Goal: Task Accomplishment & Management: Manage account settings

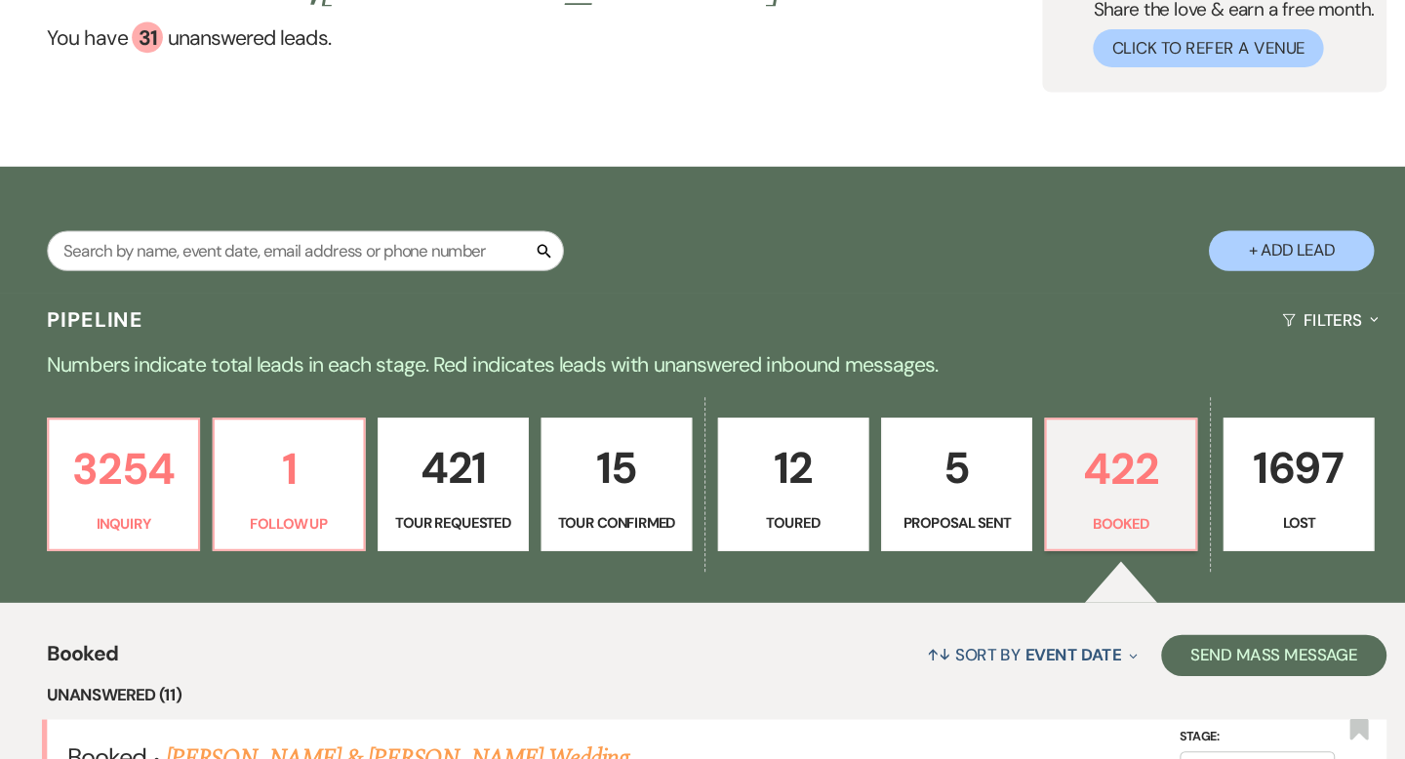
scroll to position [191, 0]
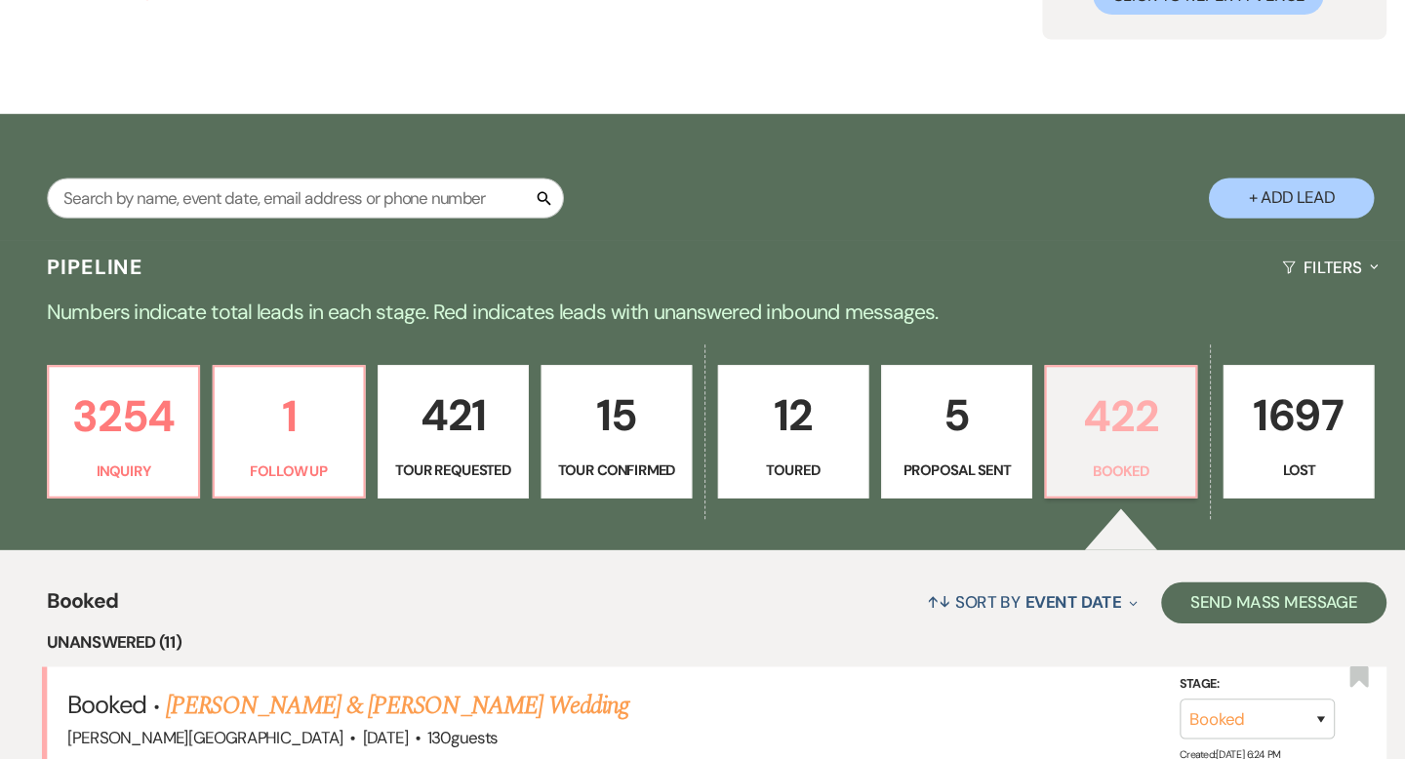
click at [1037, 429] on p "422" at bounding box center [1084, 435] width 117 height 65
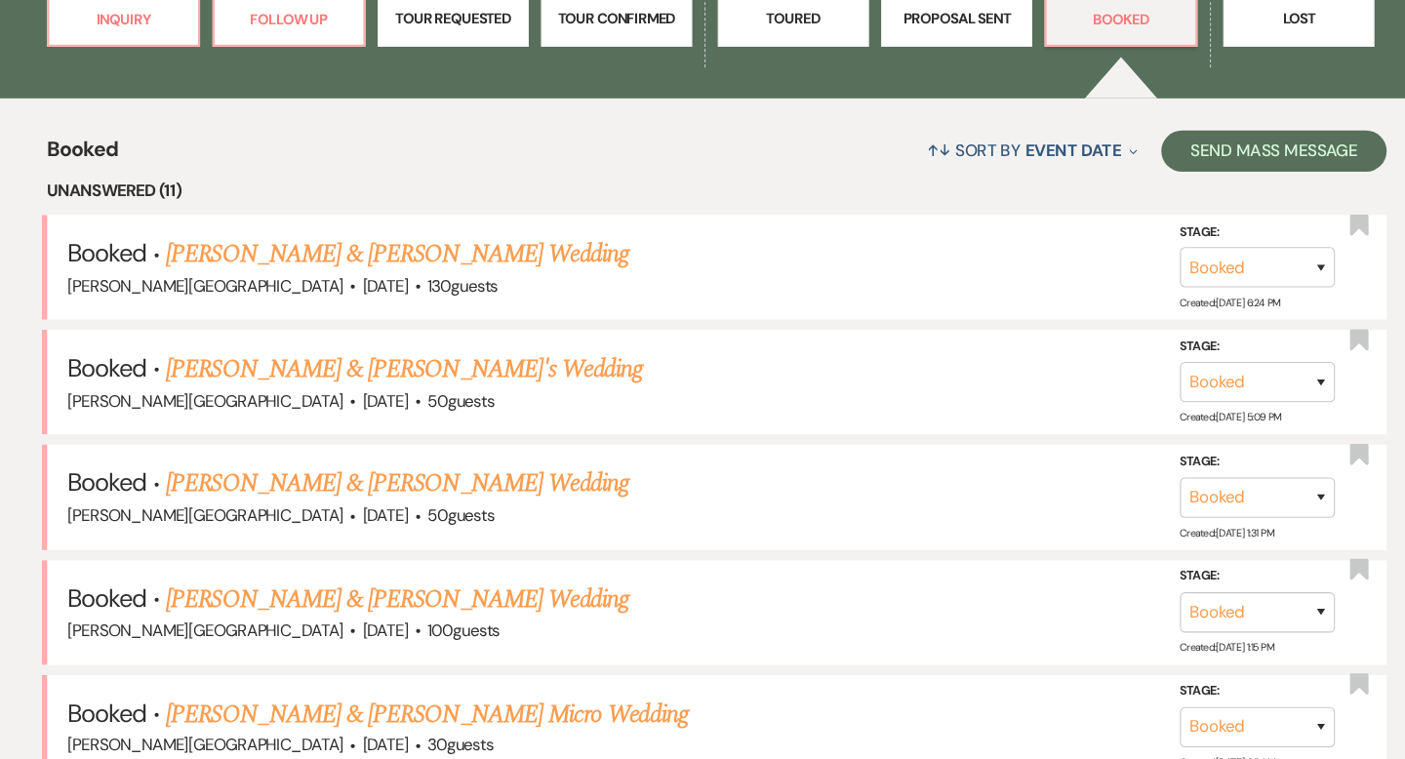
scroll to position [0, 0]
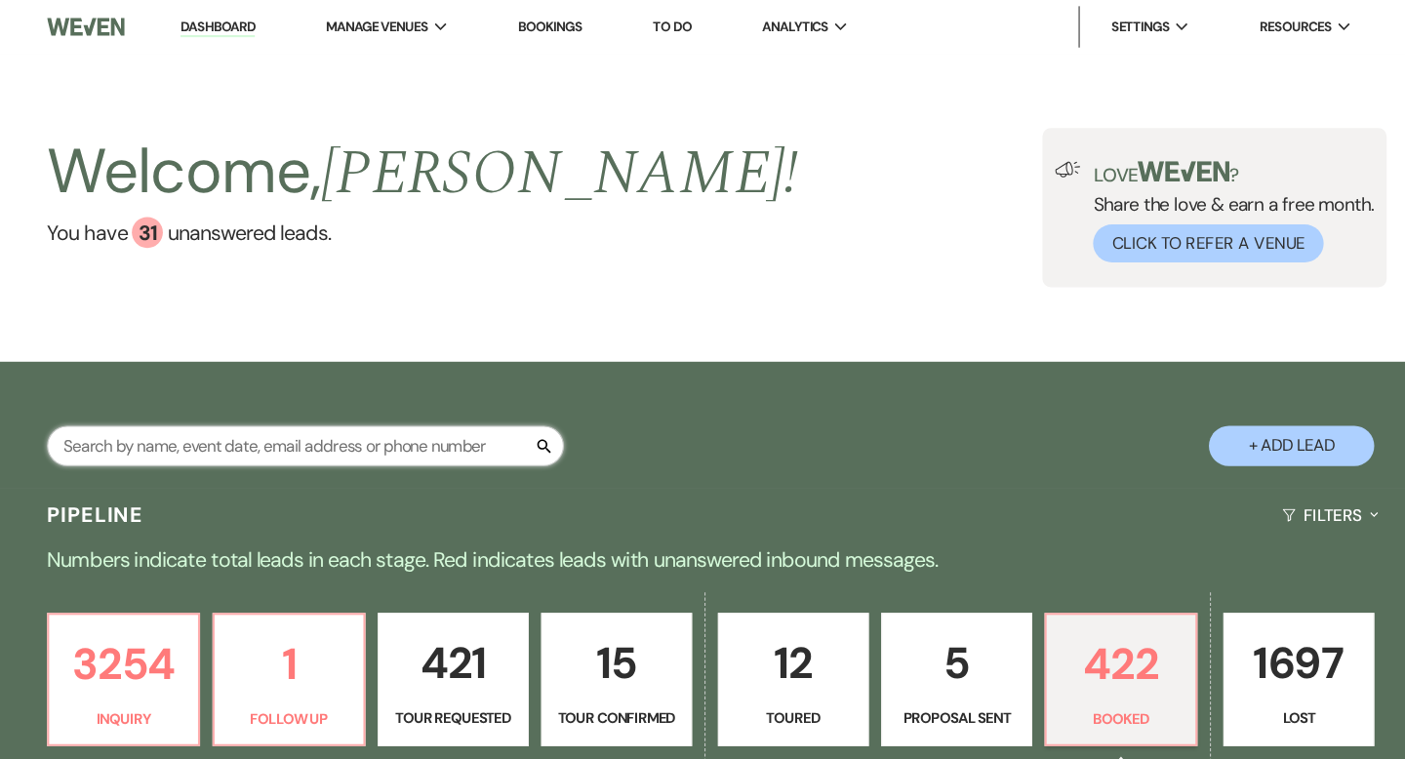
click at [326, 417] on input "text" at bounding box center [314, 421] width 488 height 38
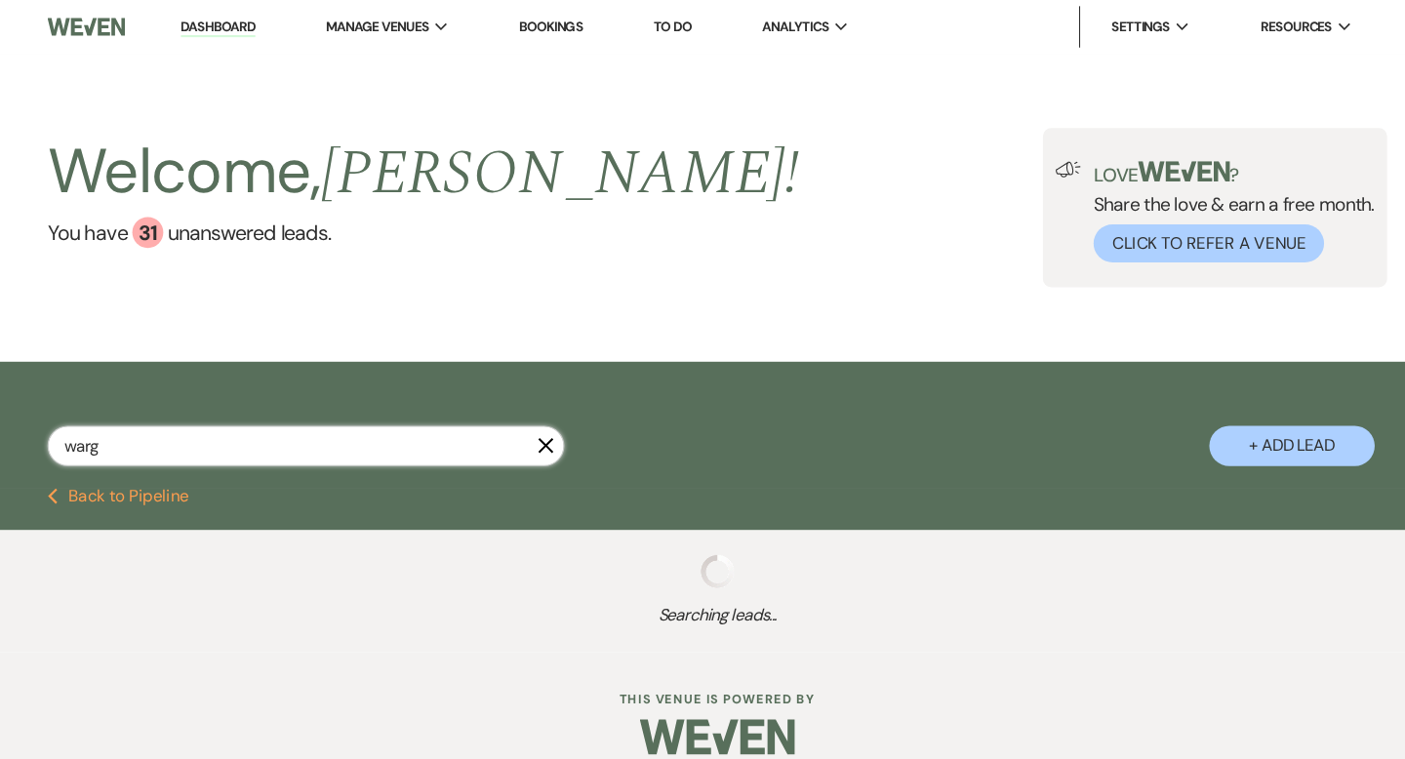
type input "[PERSON_NAME]"
select select "8"
select select "2"
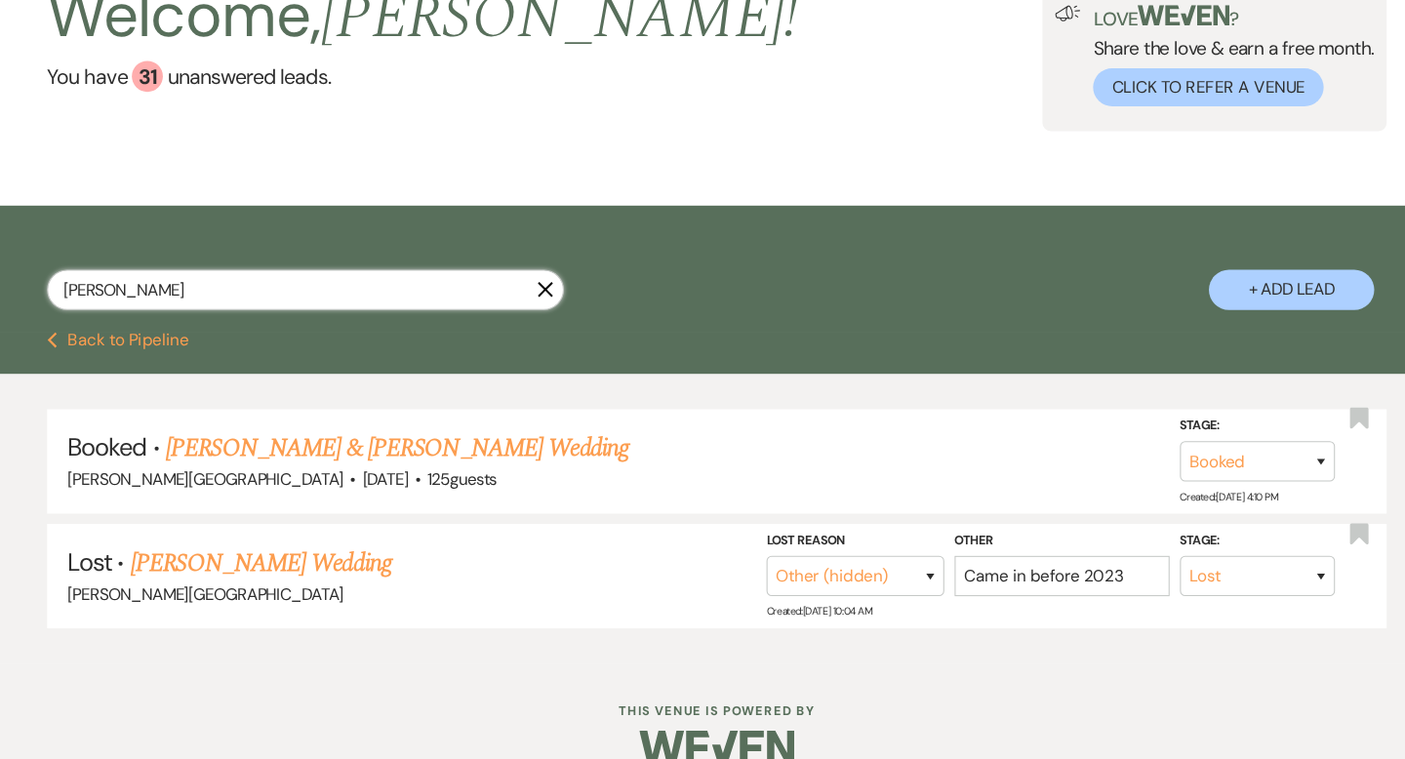
scroll to position [138, 0]
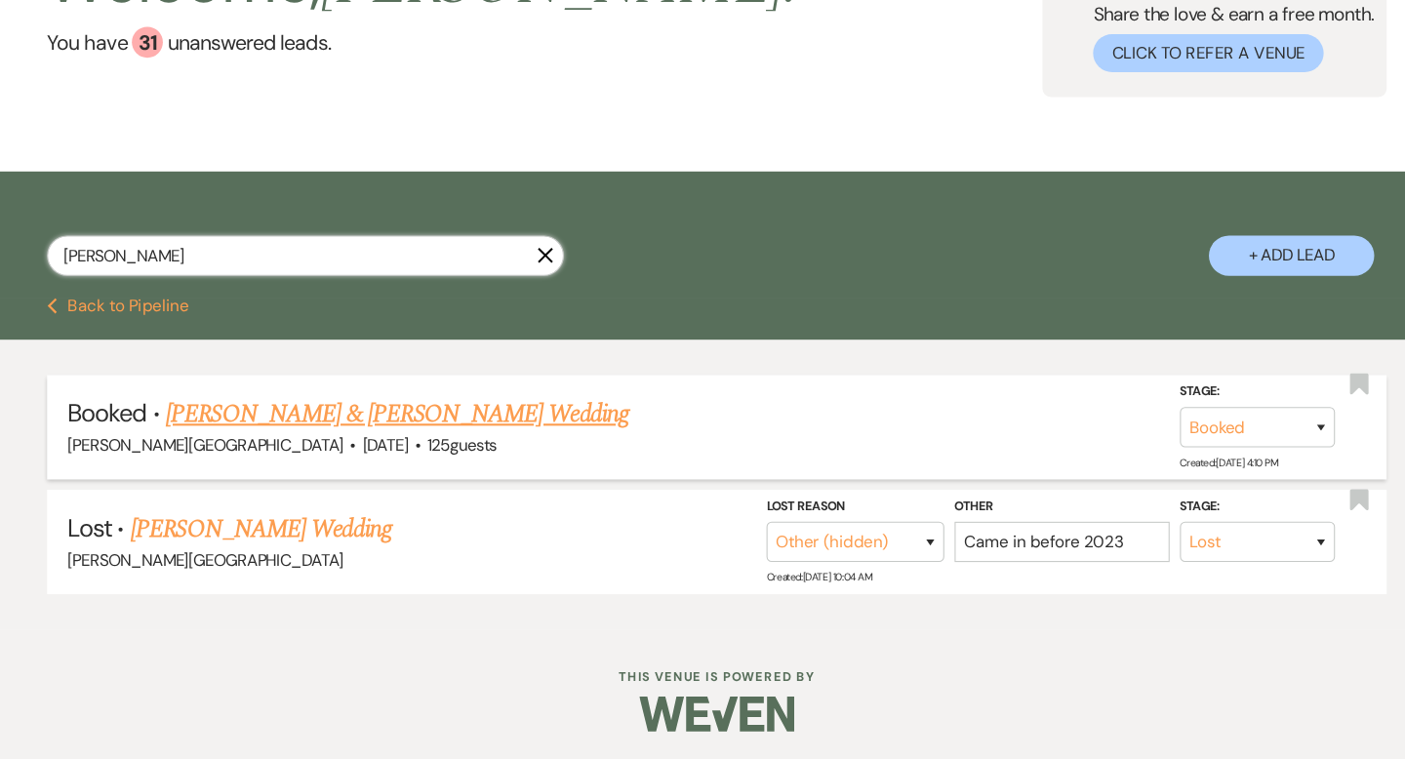
type input "[PERSON_NAME]"
click at [416, 439] on link "[PERSON_NAME] & [PERSON_NAME] Wedding" at bounding box center [400, 433] width 437 height 35
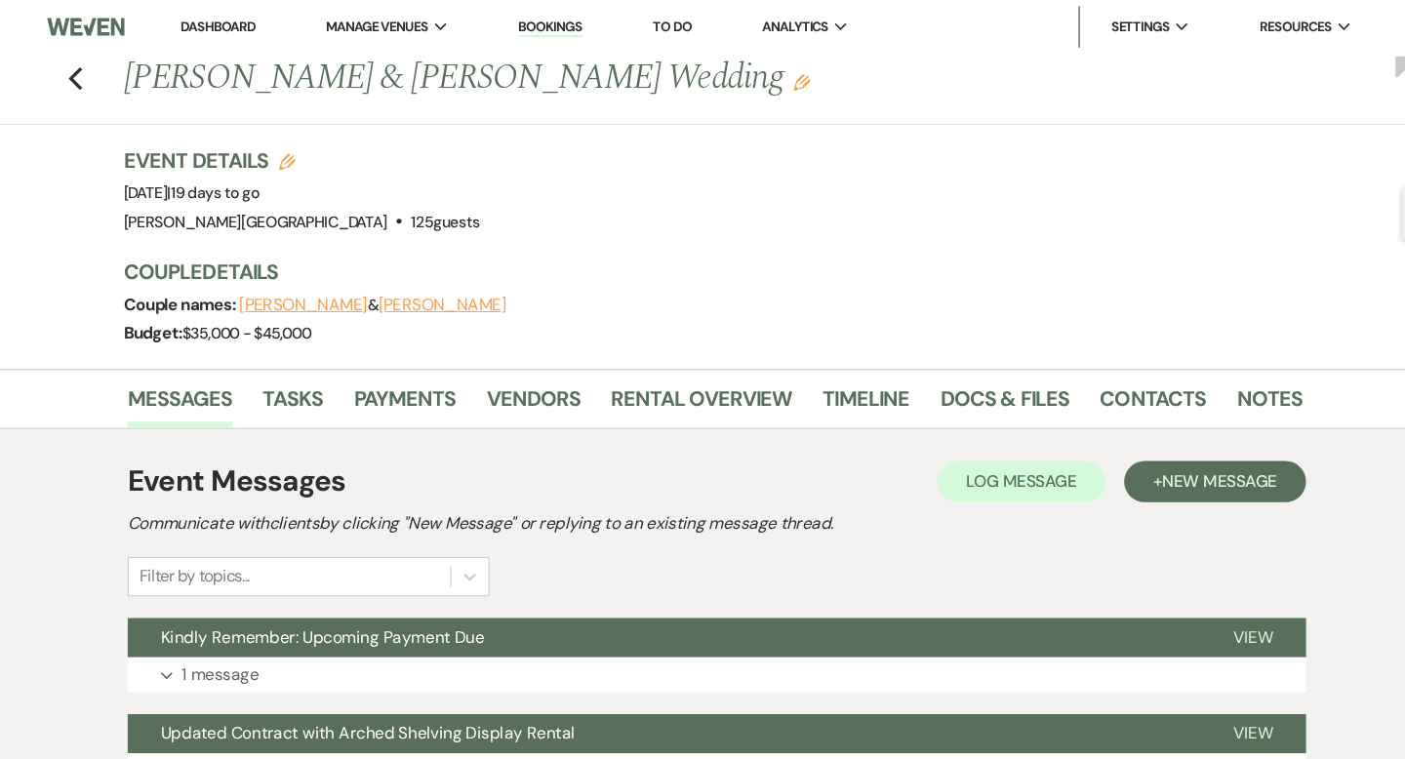
click at [217, 15] on li "Dashboard" at bounding box center [231, 25] width 90 height 39
click at [220, 17] on link "Dashboard" at bounding box center [231, 25] width 70 height 17
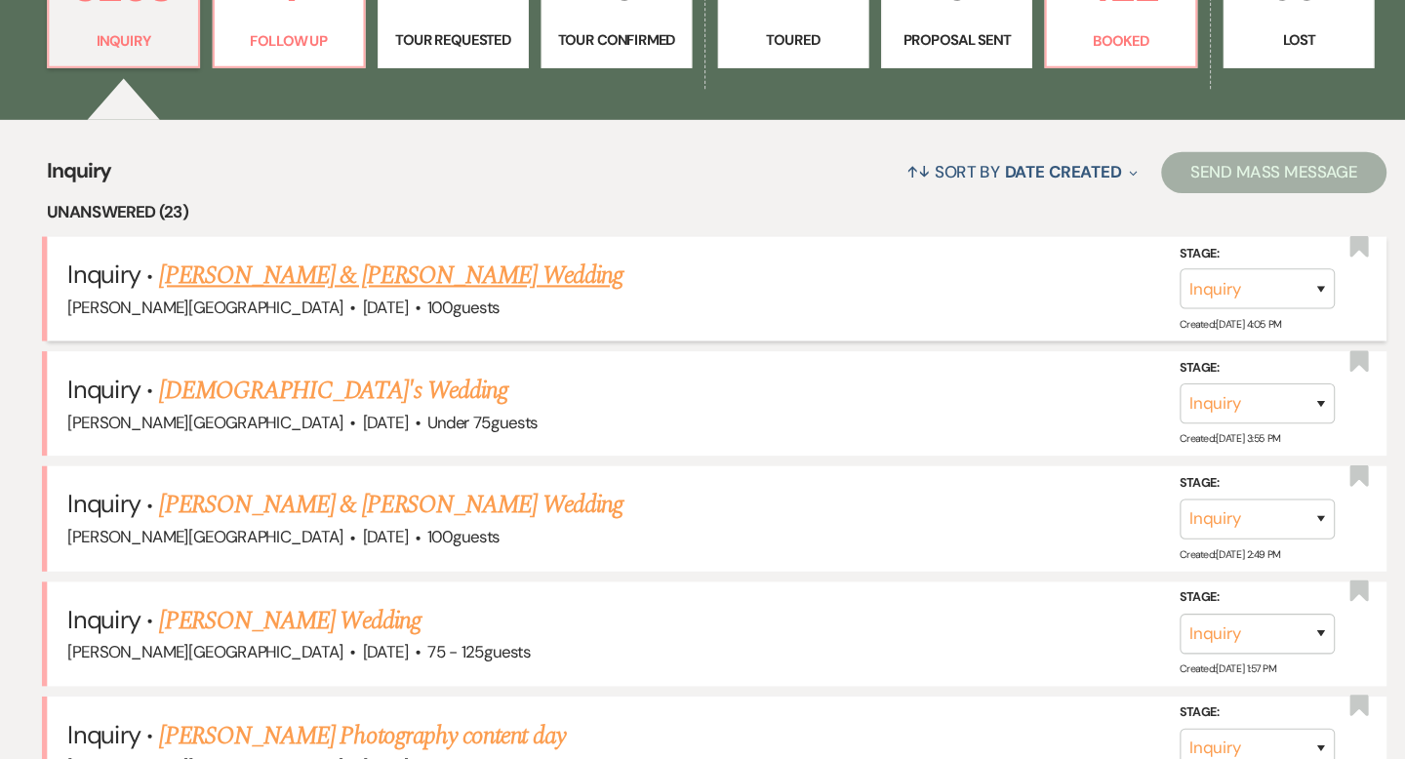
scroll to position [581, 0]
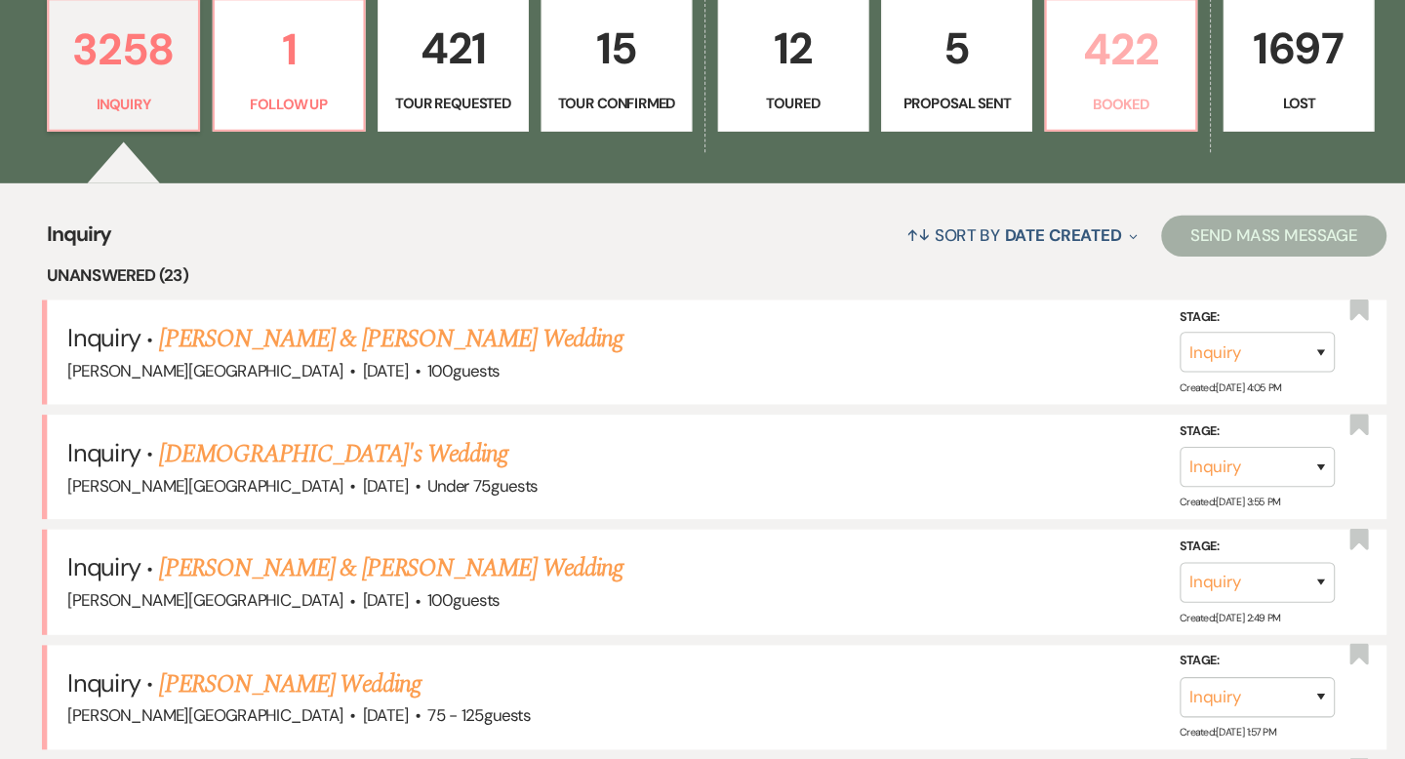
click at [1076, 81] on link "422 Booked" at bounding box center [1084, 61] width 144 height 127
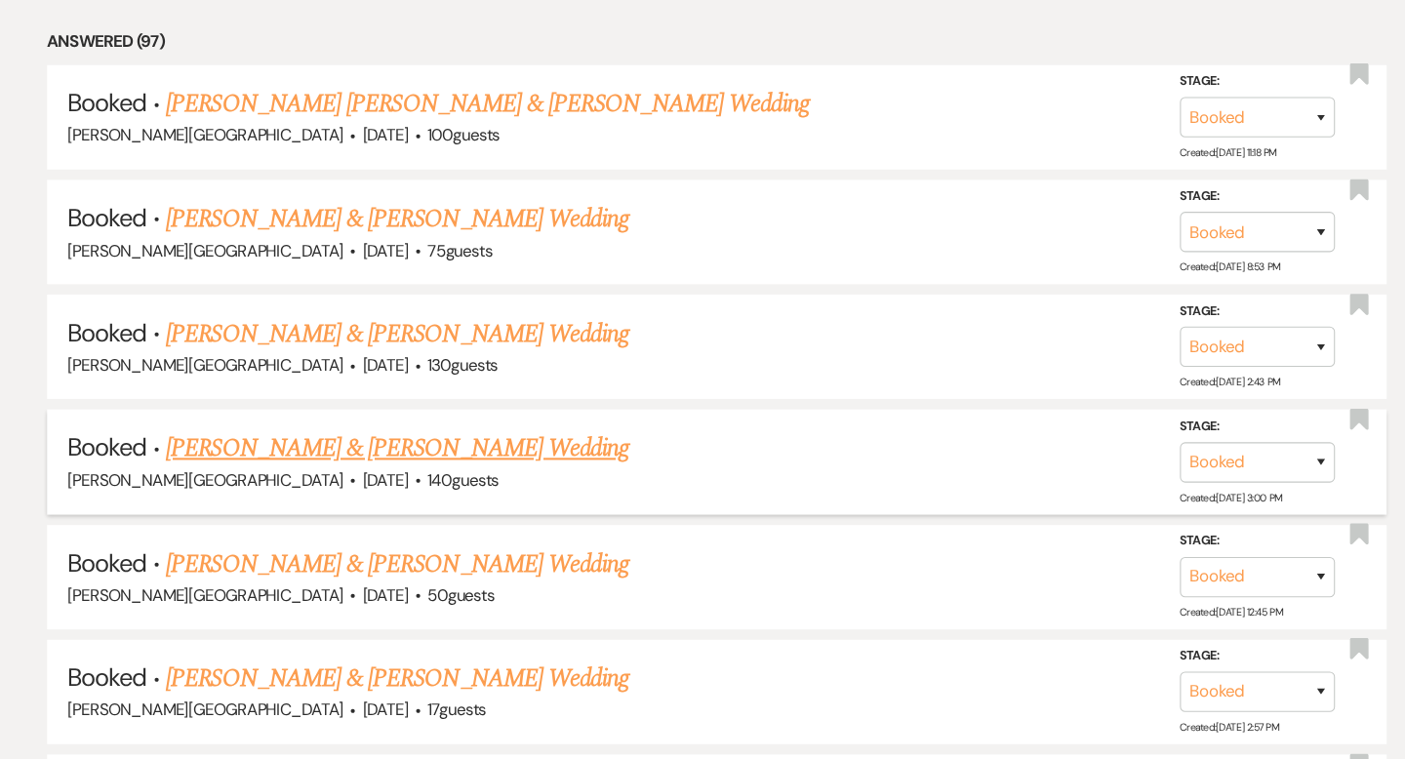
scroll to position [2409, 0]
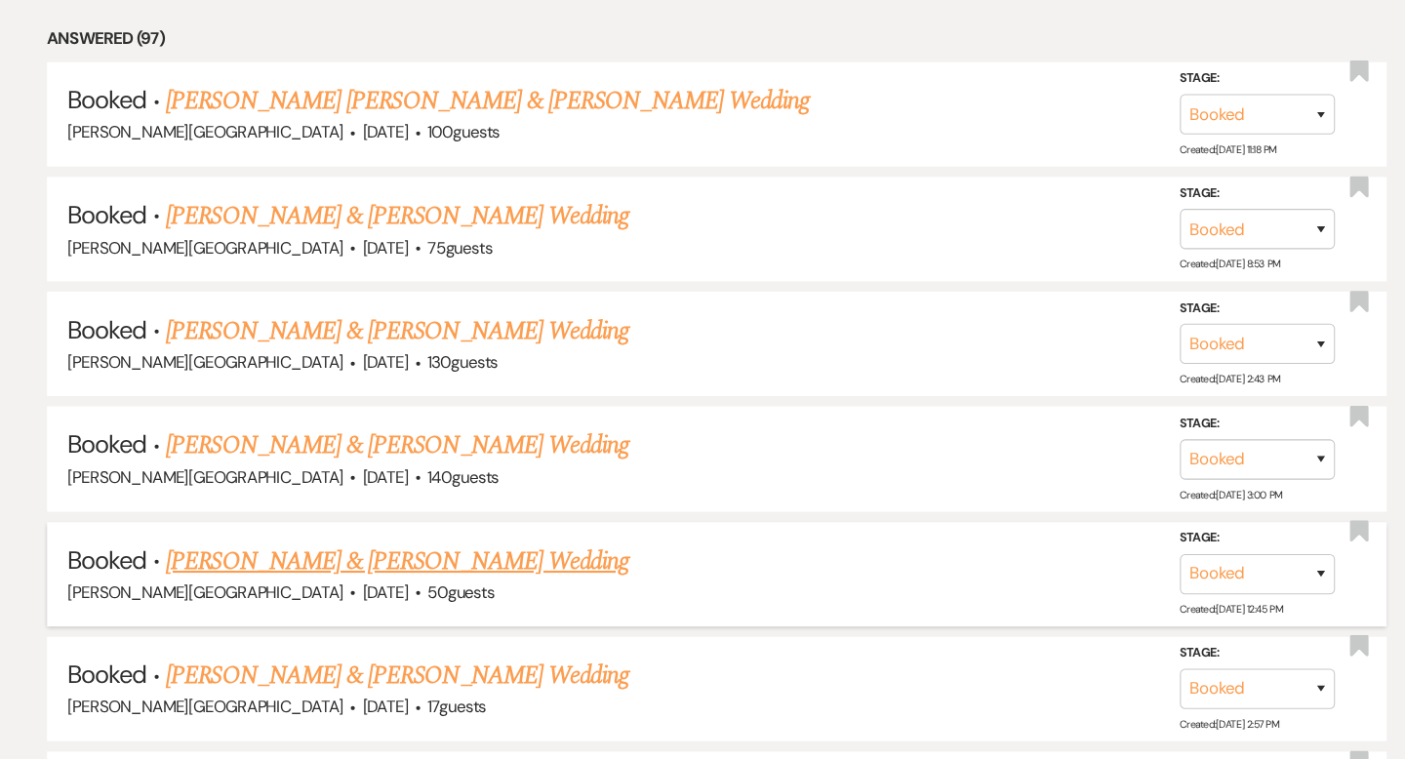
click at [486, 555] on link "[PERSON_NAME] & [PERSON_NAME] Wedding" at bounding box center [400, 572] width 437 height 35
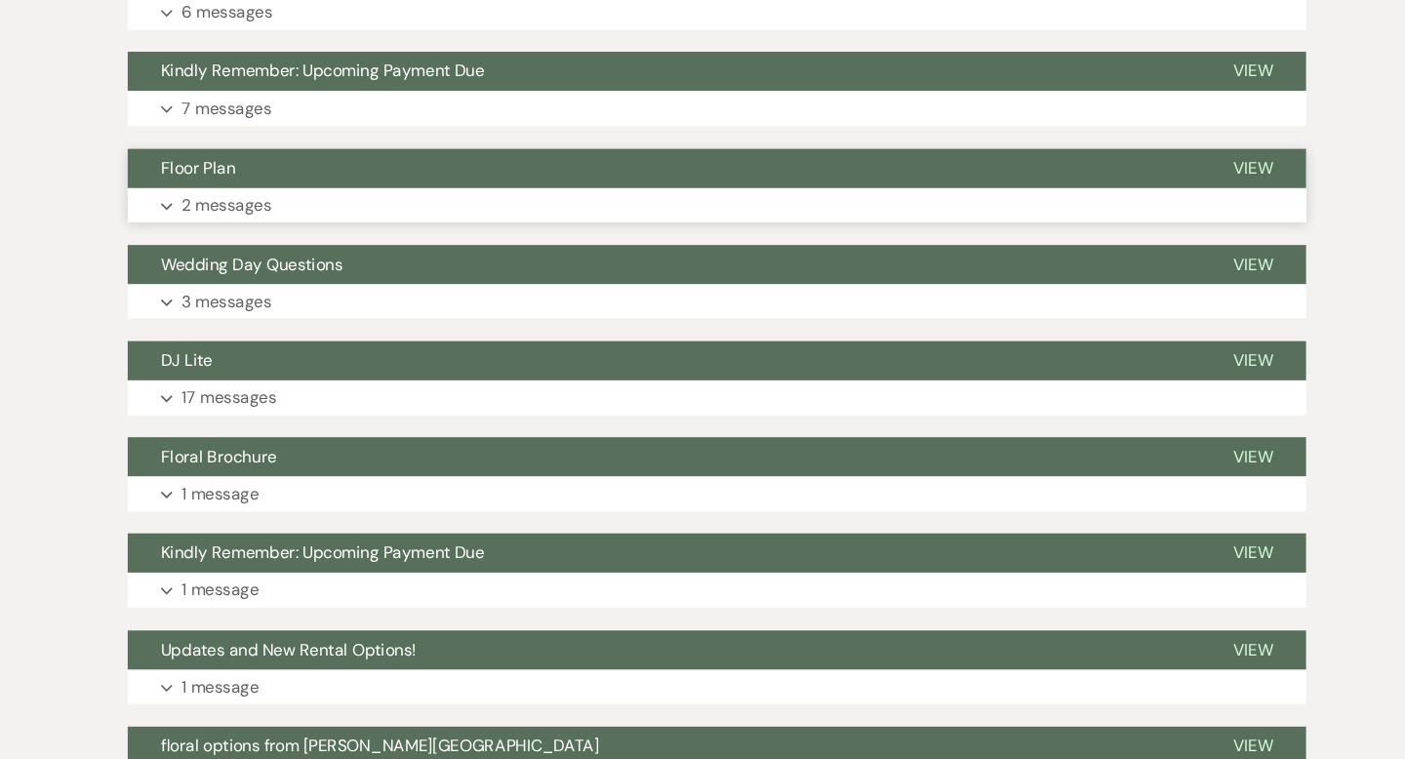
scroll to position [617, 0]
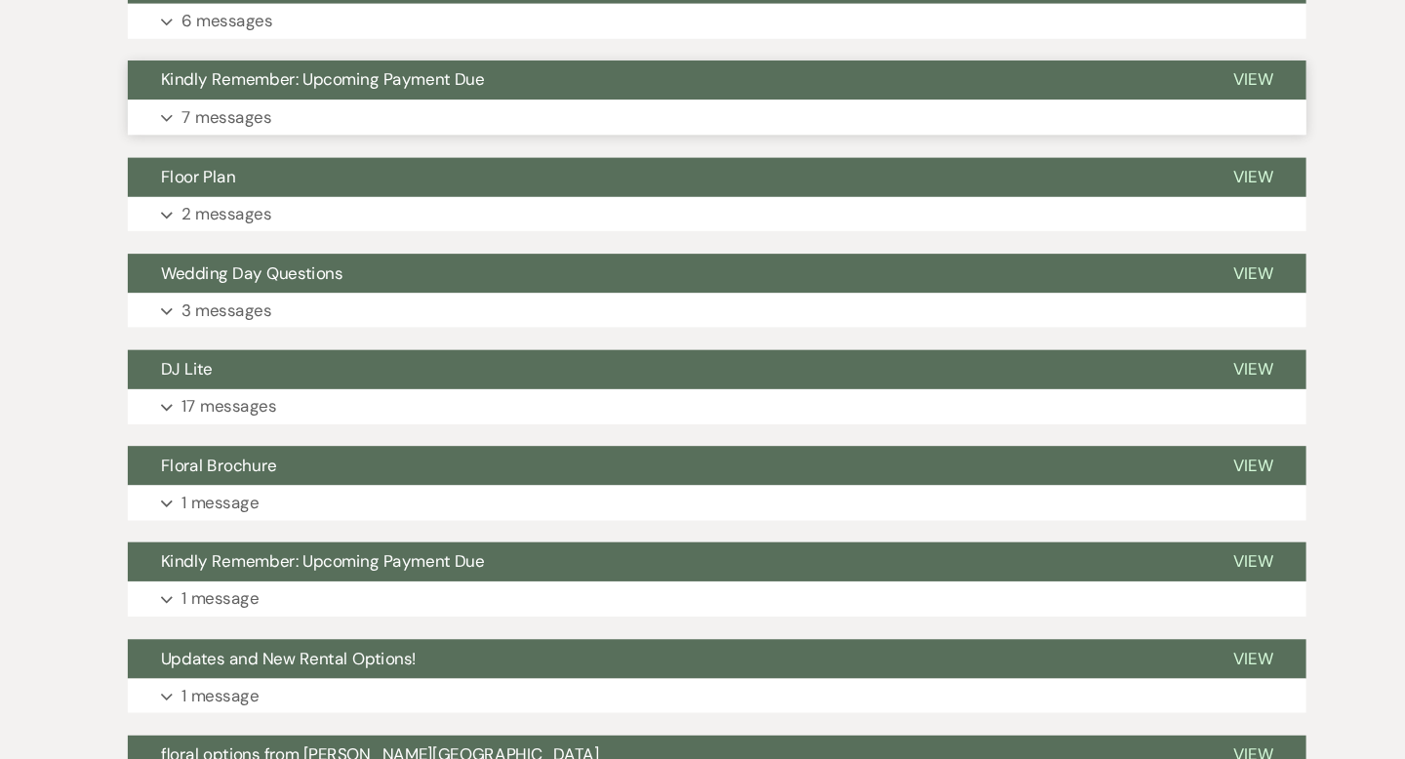
drag, startPoint x: 630, startPoint y: 78, endPoint x: 630, endPoint y: 104, distance: 26.3
click at [630, 101] on div "Kindly Remember: Upcoming Payment Due View Expand 7 messages" at bounding box center [702, 93] width 1112 height 70
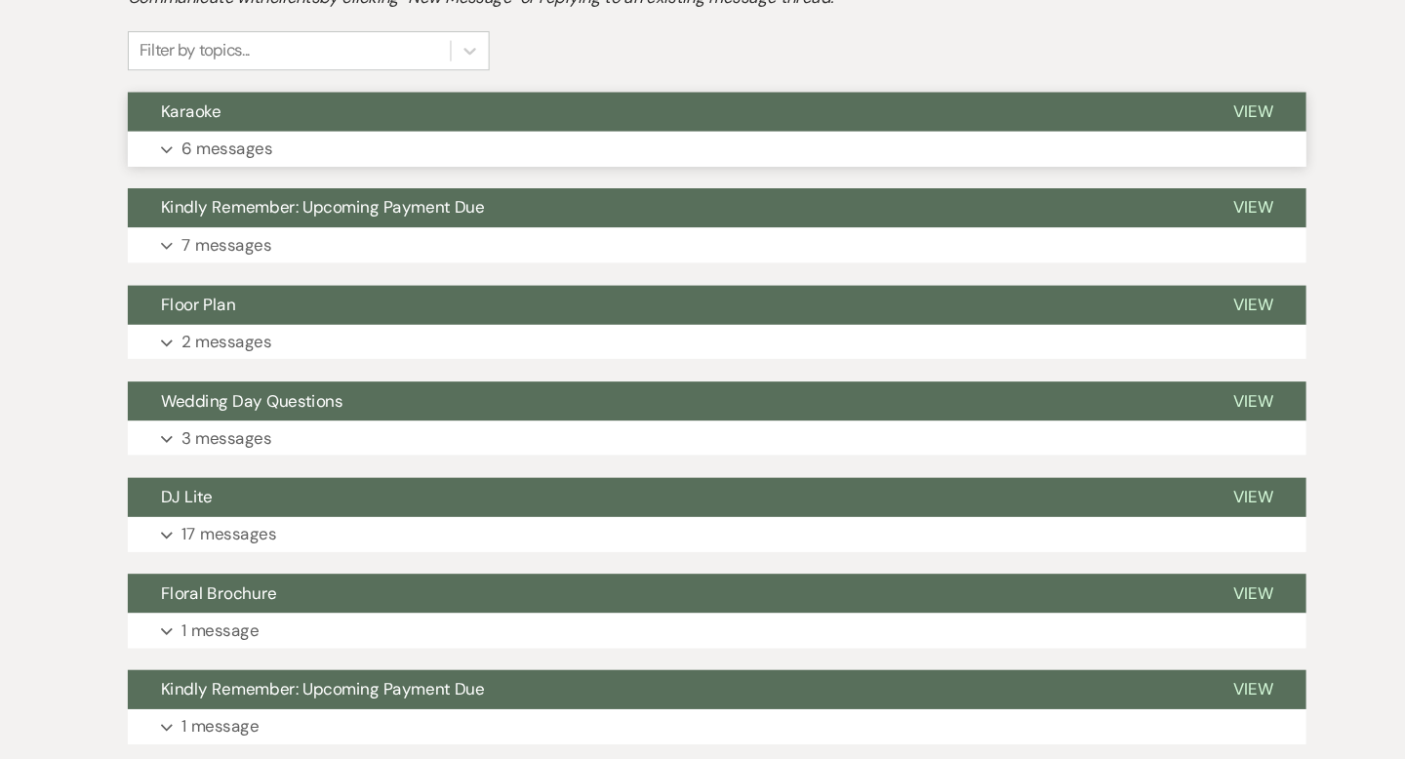
click at [644, 109] on button "Karaoke" at bounding box center [652, 105] width 1012 height 37
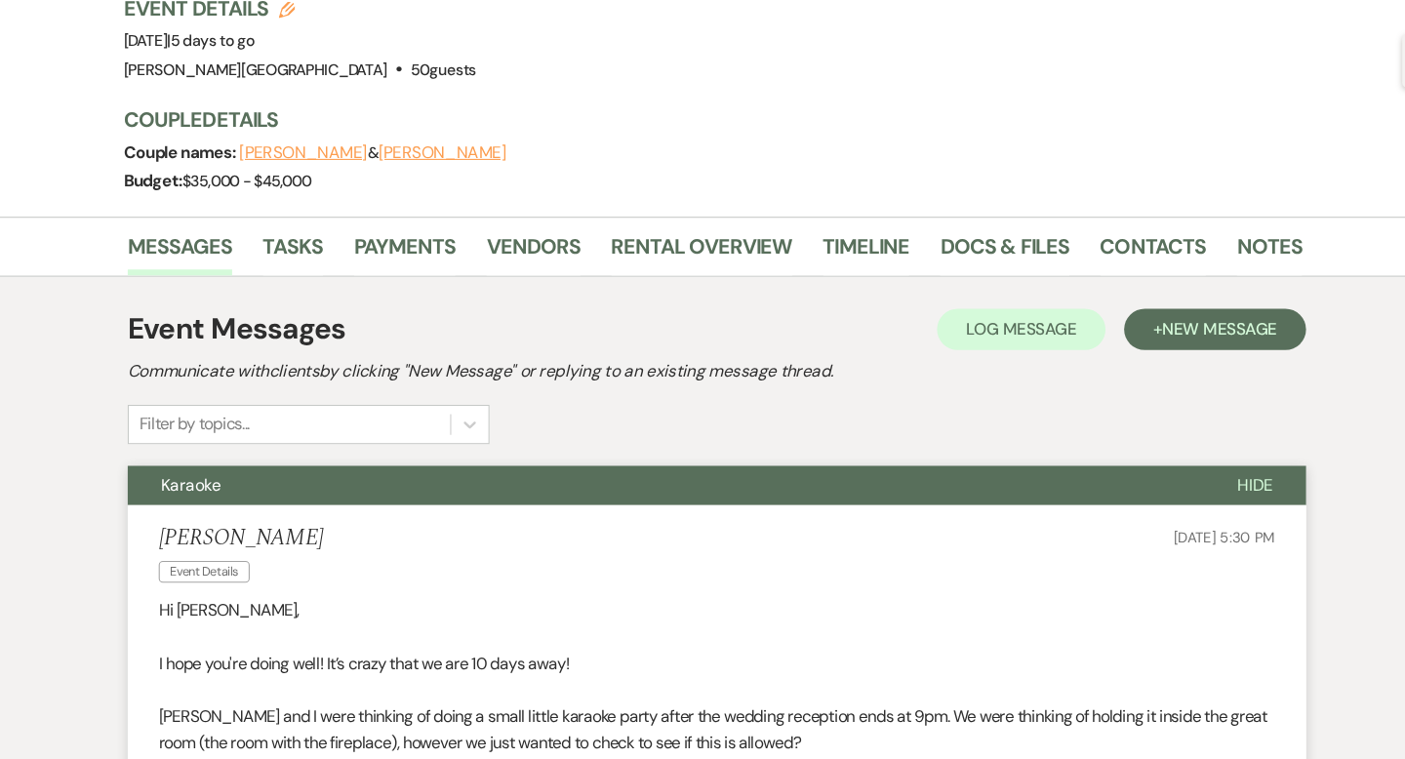
scroll to position [0, 0]
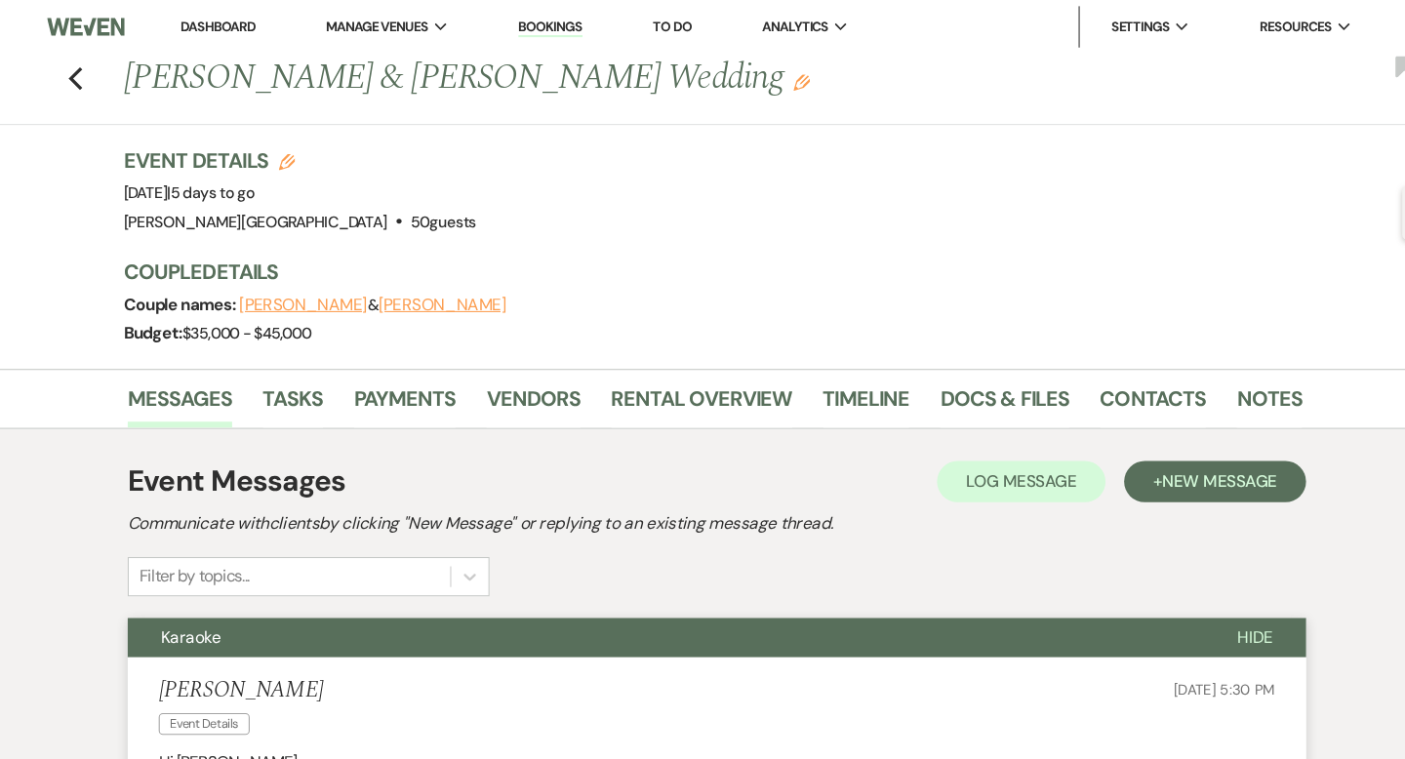
click at [249, 21] on link "Dashboard" at bounding box center [231, 25] width 70 height 17
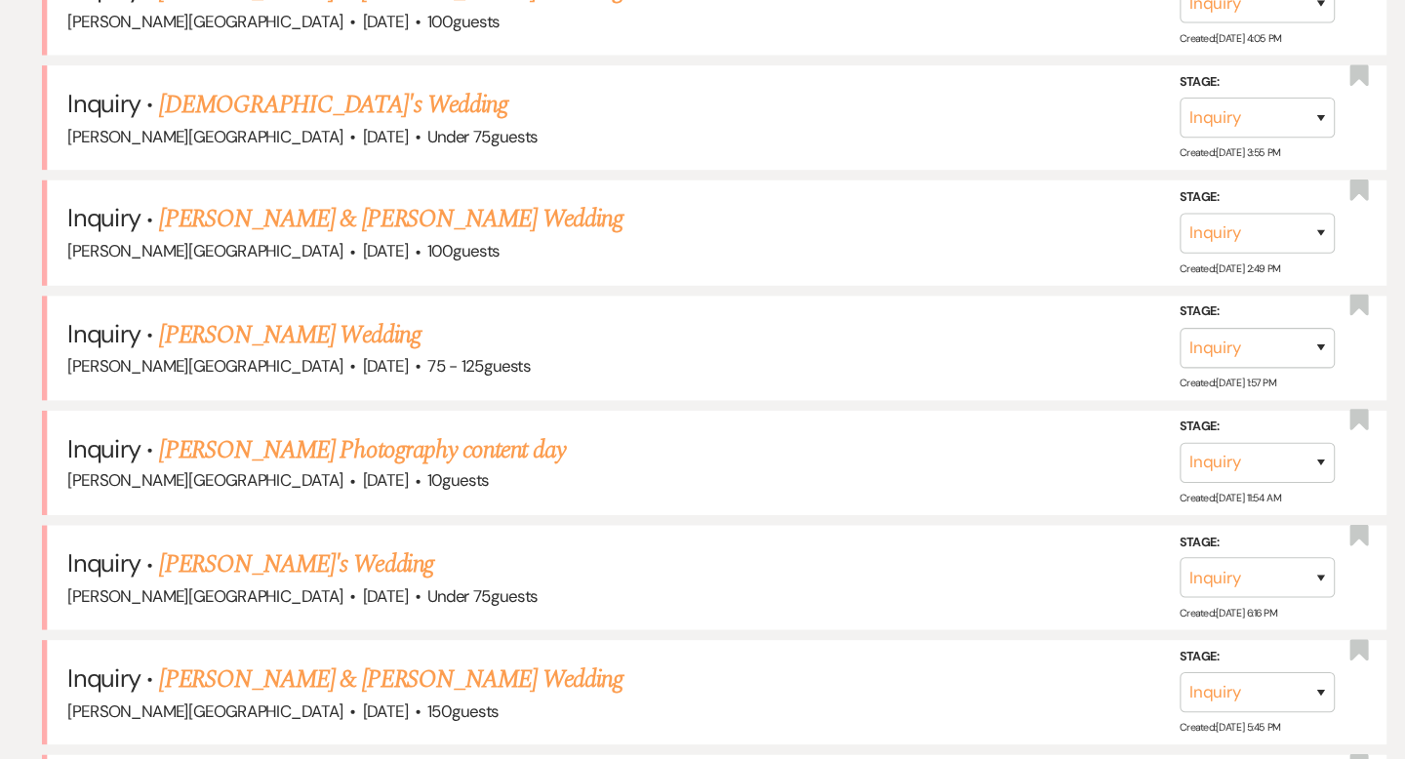
scroll to position [765, 0]
